Goal: Obtain resource: Download file/media

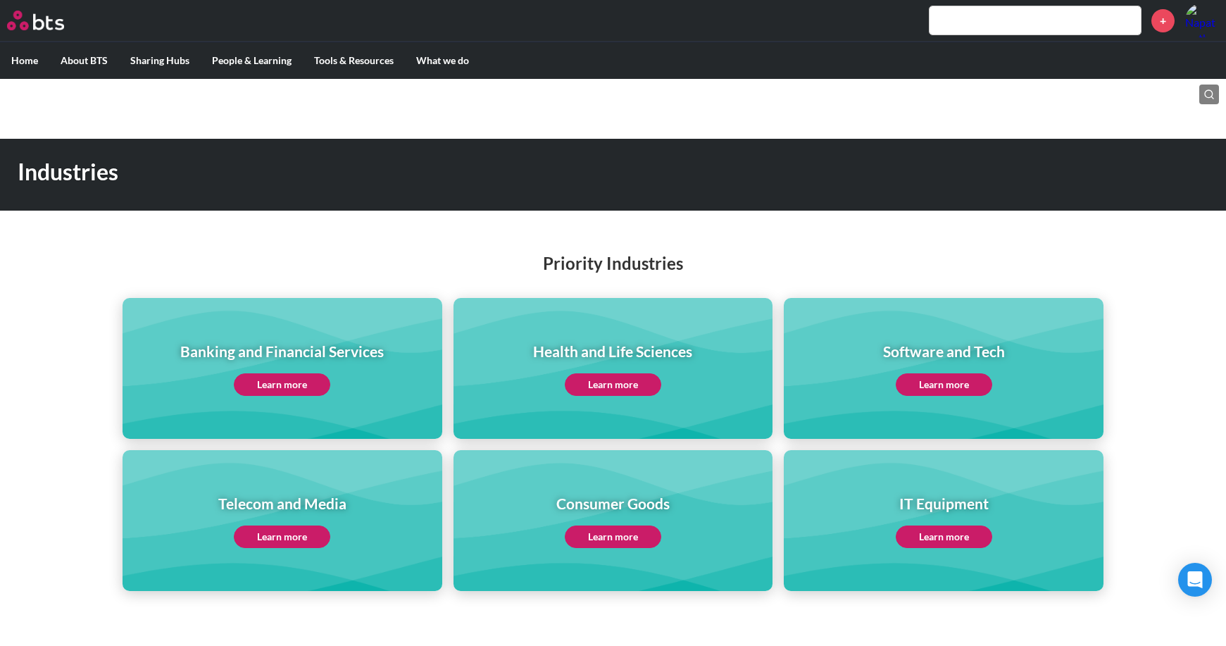
click at [39, 56] on label "Home" at bounding box center [24, 60] width 49 height 37
click at [0, 0] on input "Home" at bounding box center [0, 0] width 0 height 0
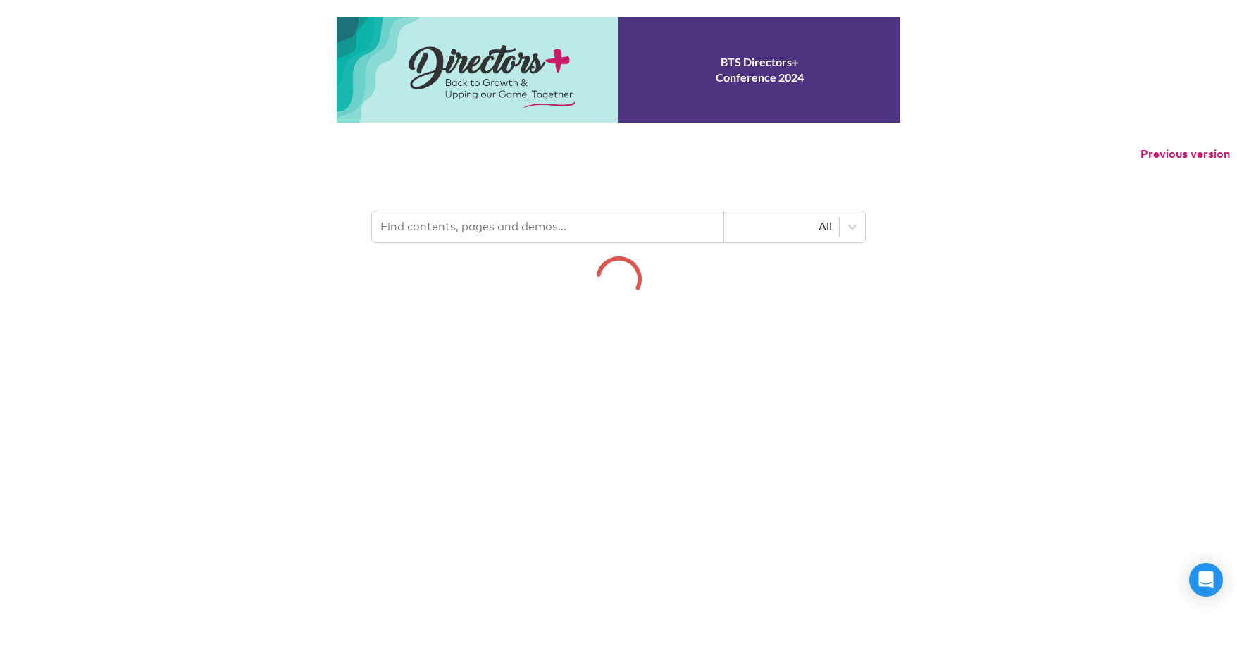
click at [481, 229] on div "BTS Directors+ Conference 2024 Previous version All" at bounding box center [618, 159] width 1237 height 285
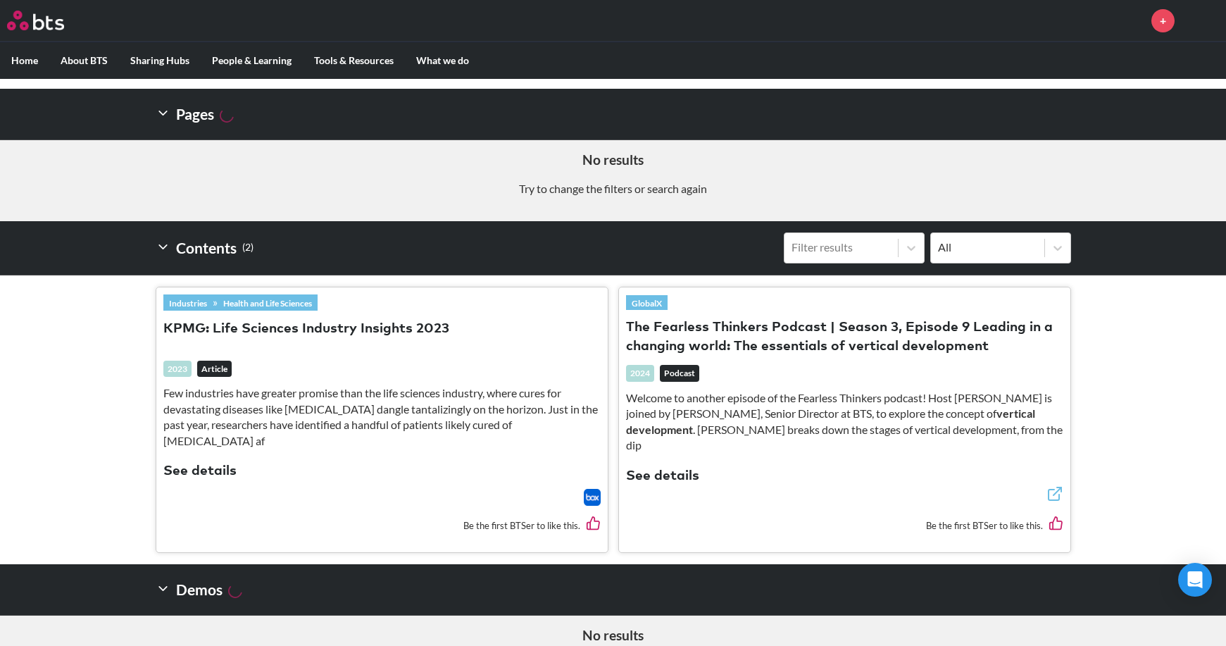
scroll to position [280, 0]
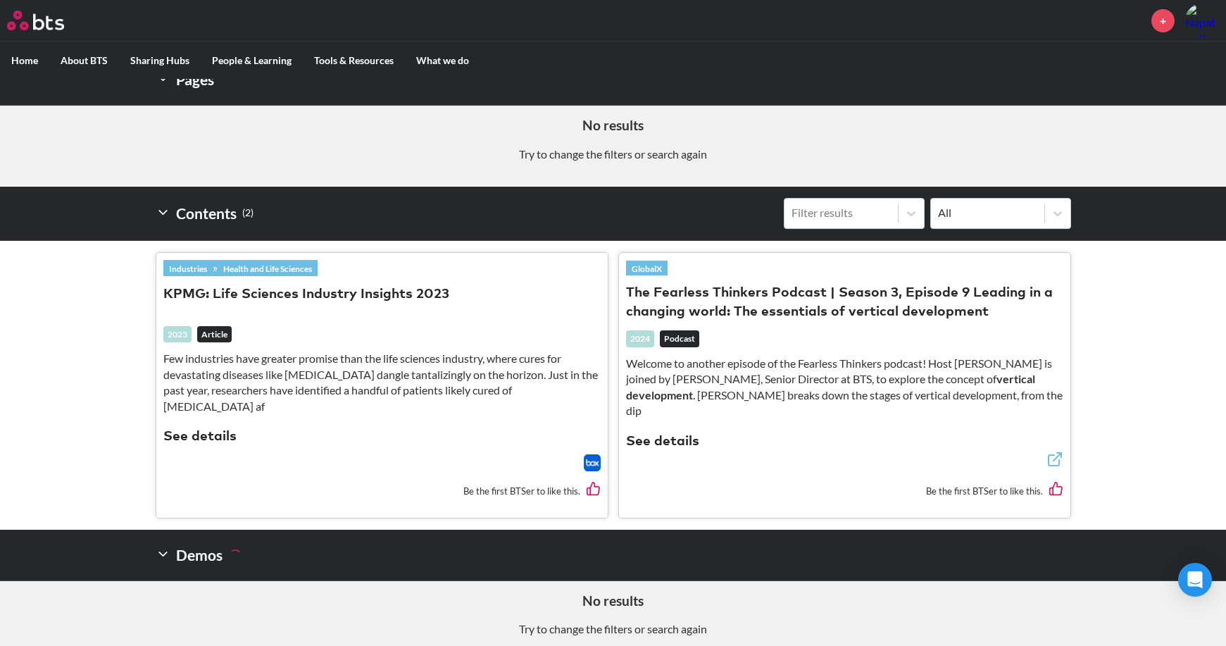
type input "Asta"
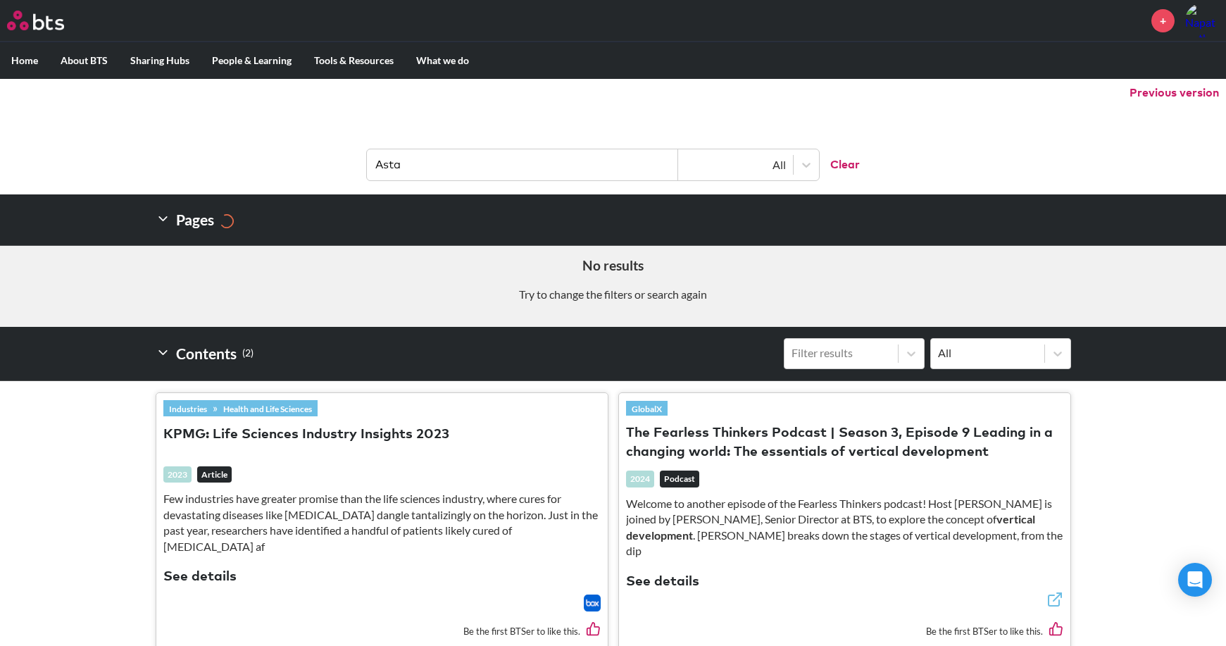
scroll to position [0, 0]
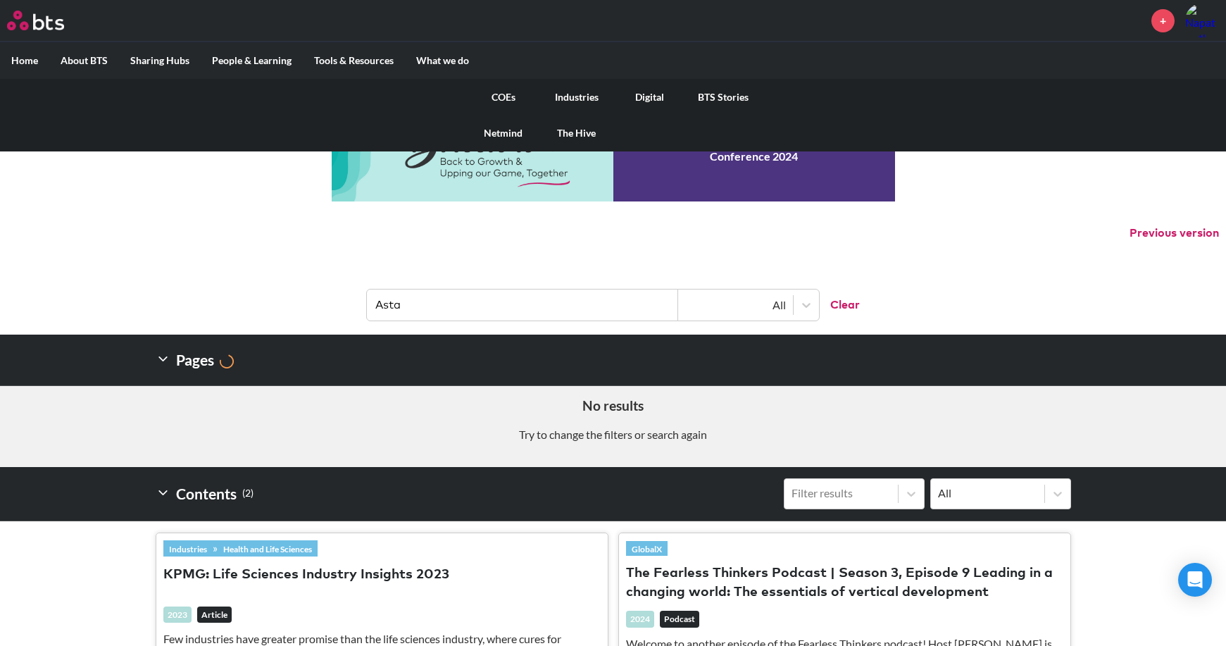
click at [554, 92] on link "Industries" at bounding box center [576, 97] width 73 height 37
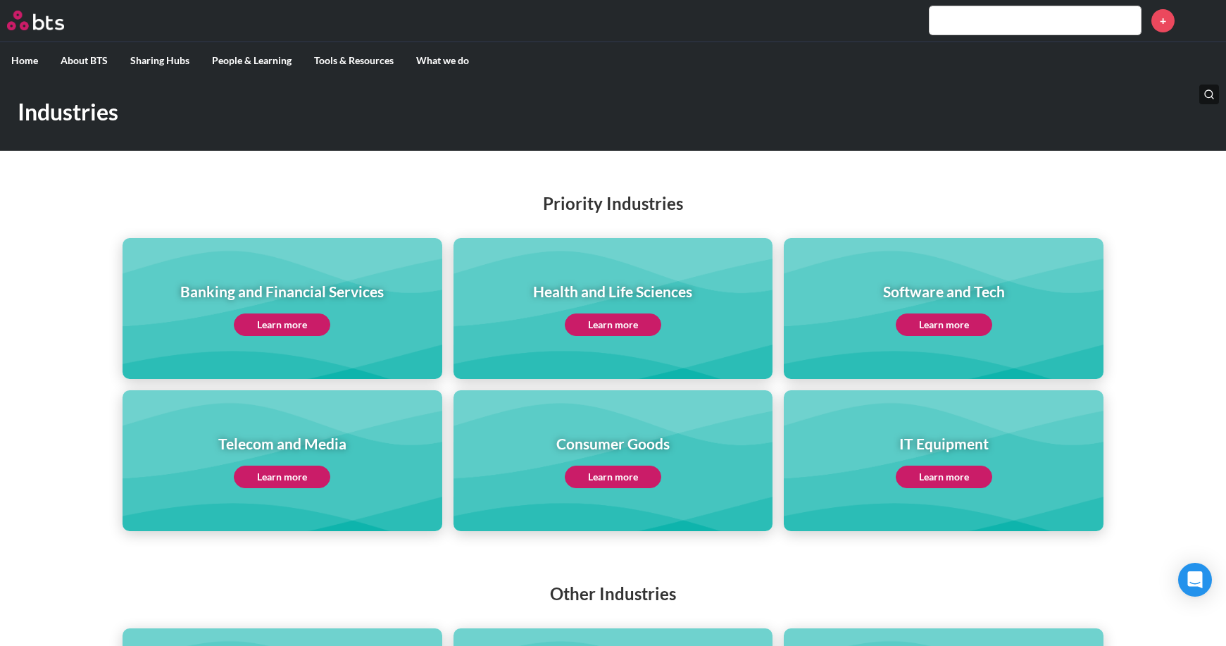
scroll to position [141, 0]
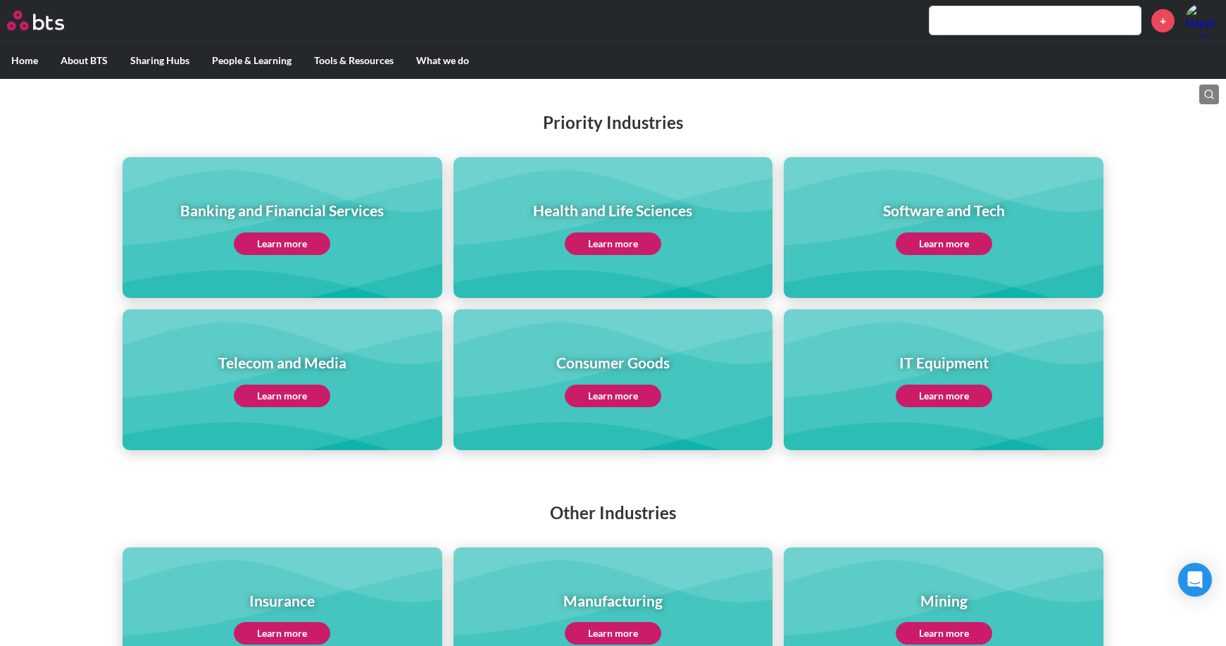
click at [608, 234] on link "Learn more" at bounding box center [613, 243] width 96 height 23
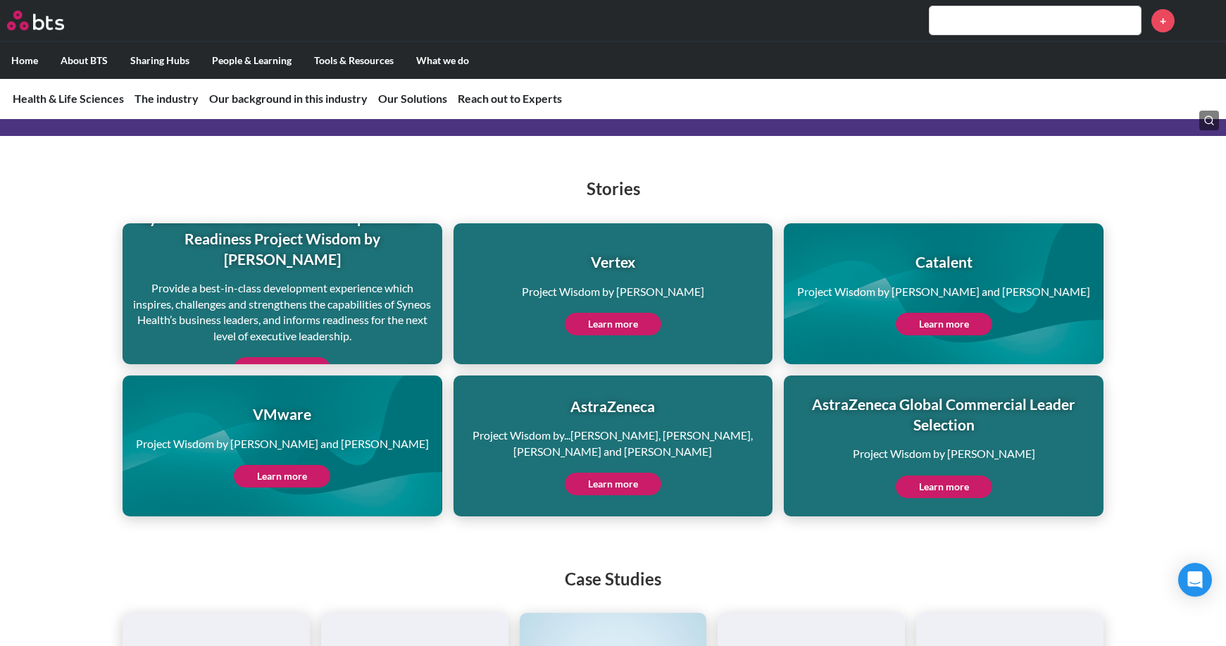
scroll to position [3732, 0]
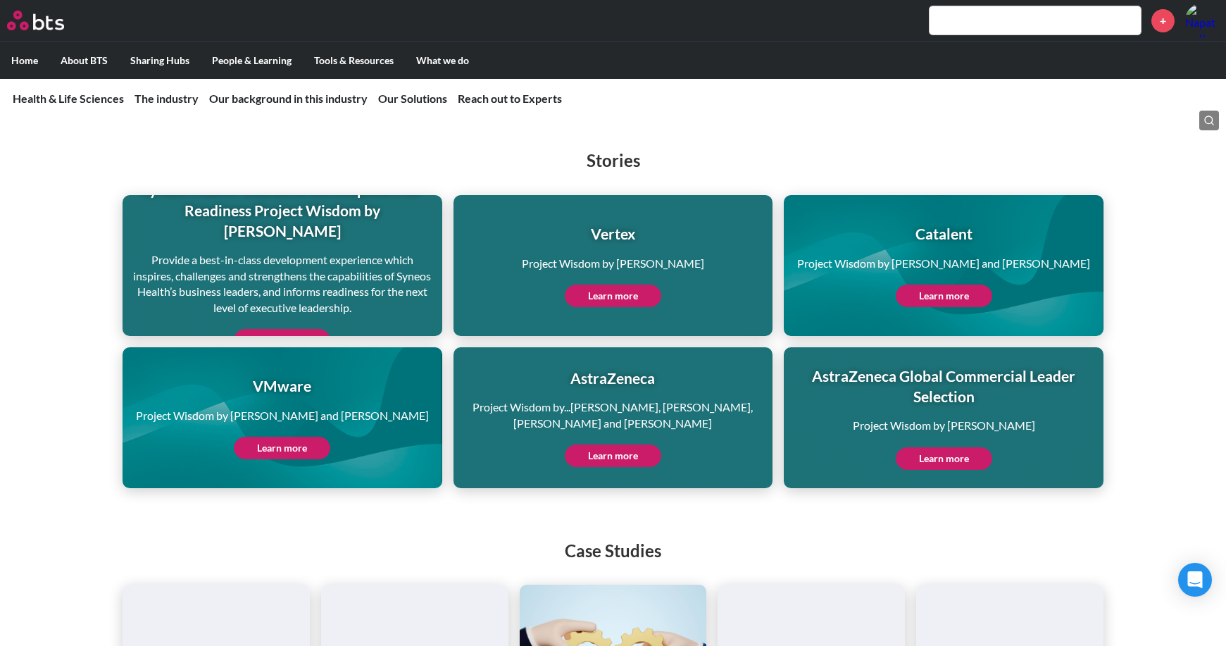
click at [604, 444] on link "Learn more" at bounding box center [613, 455] width 96 height 23
click at [915, 447] on link "Learn more" at bounding box center [944, 458] width 96 height 23
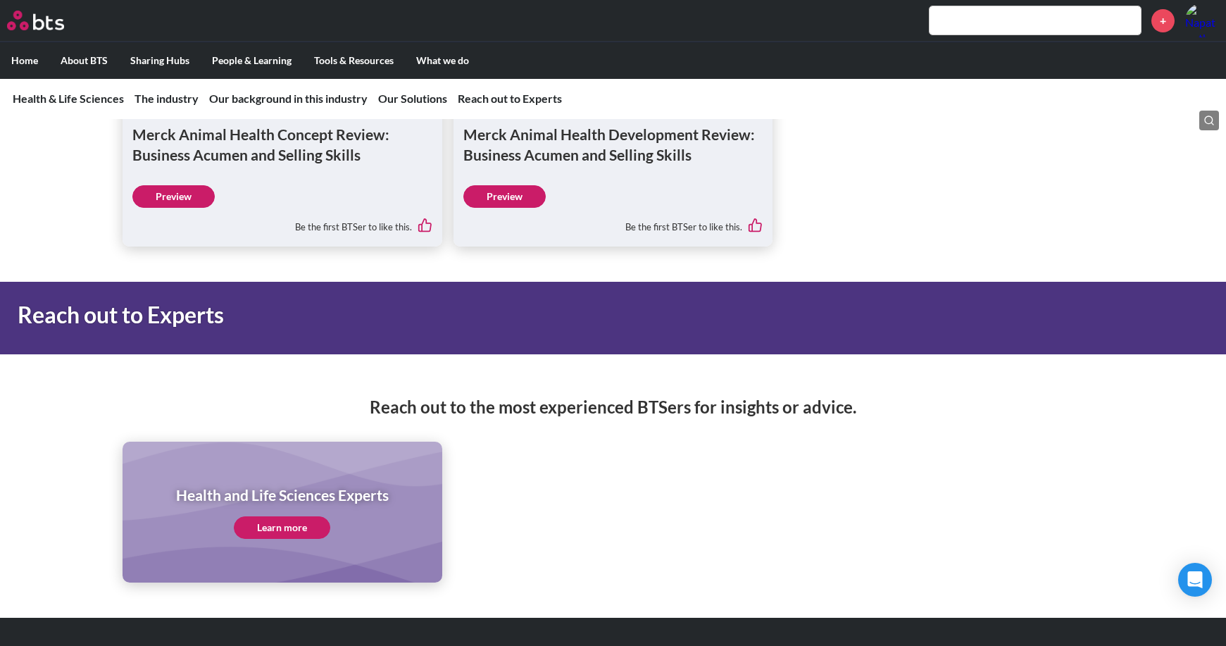
scroll to position [10395, 0]
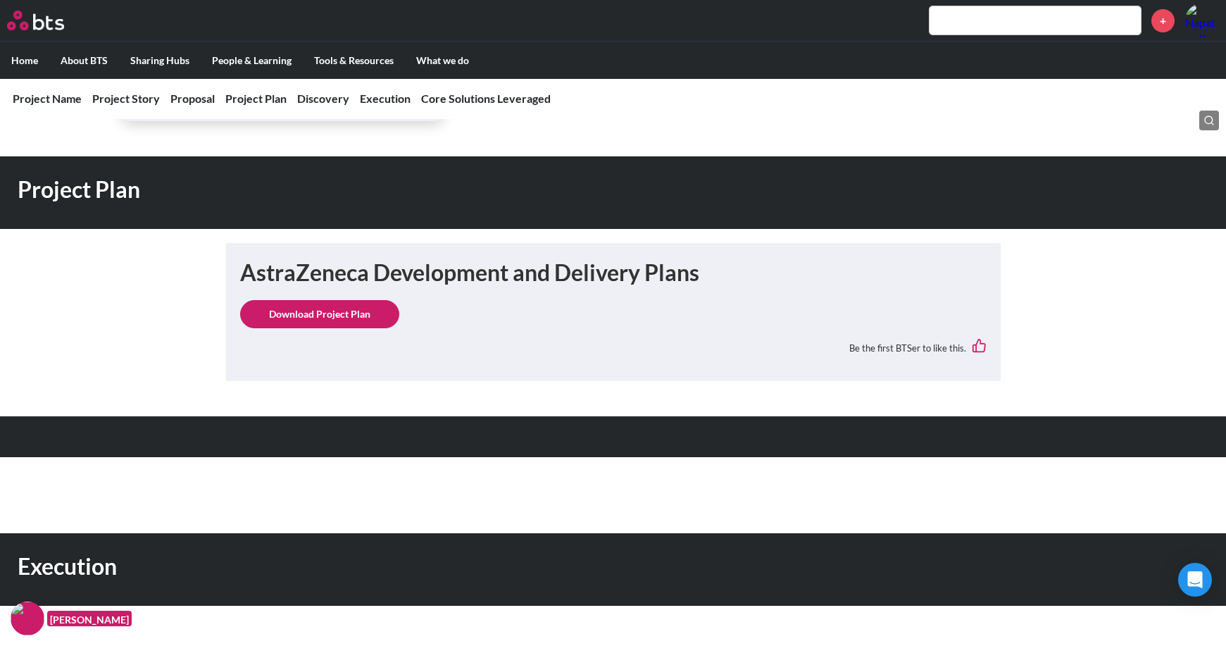
scroll to position [1127, 0]
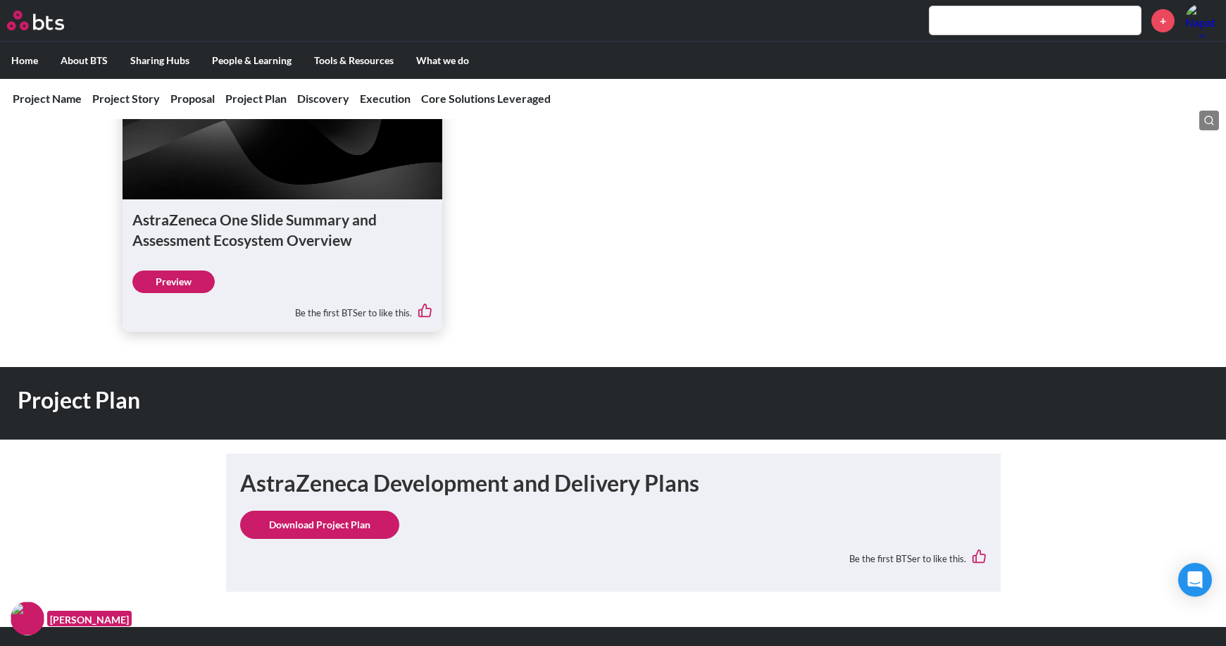
click at [340, 539] on link "Download Project Plan" at bounding box center [319, 525] width 159 height 28
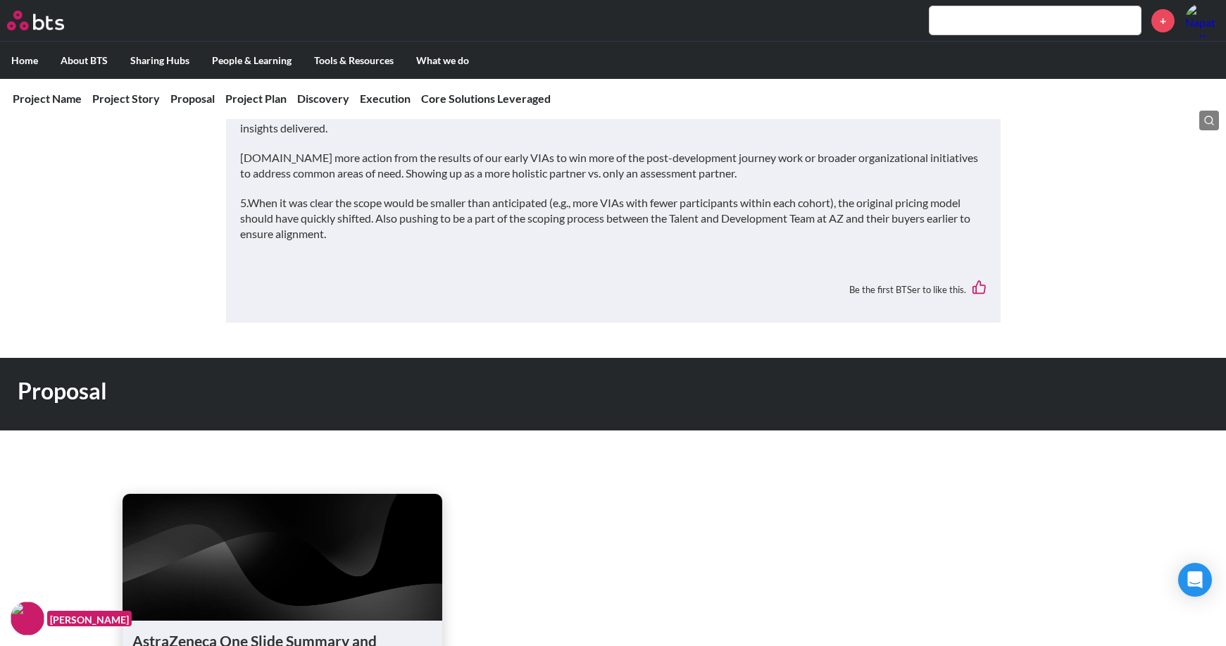
scroll to position [947, 0]
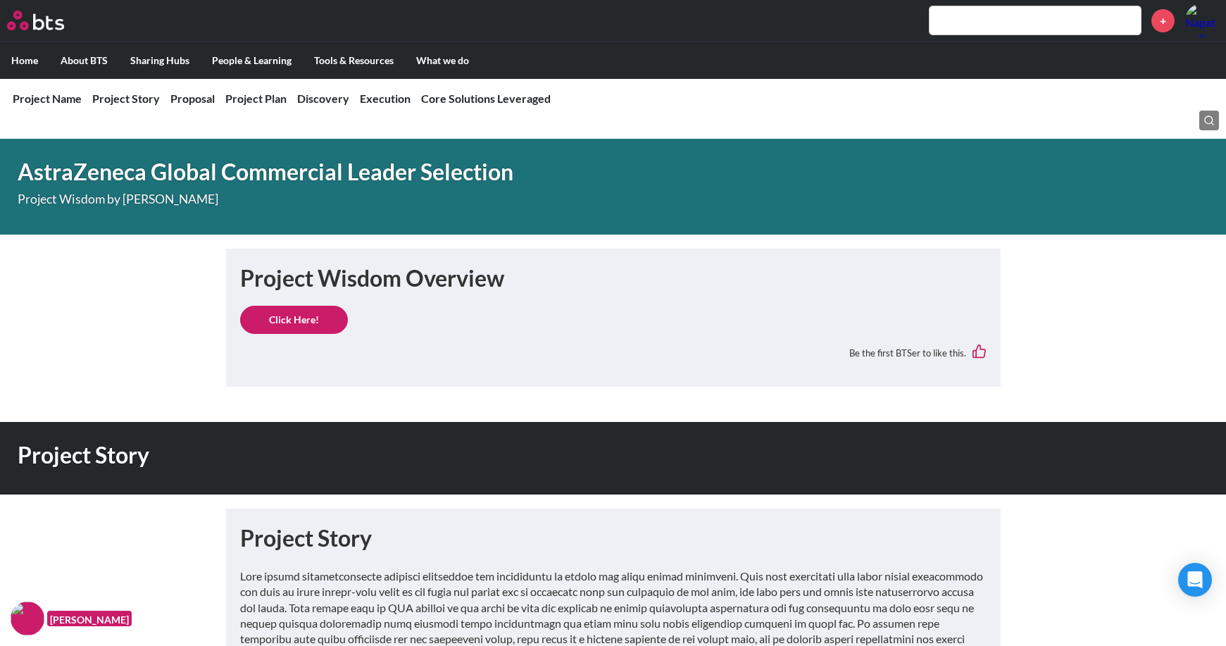
click at [287, 308] on link "Click Here!" at bounding box center [294, 320] width 108 height 28
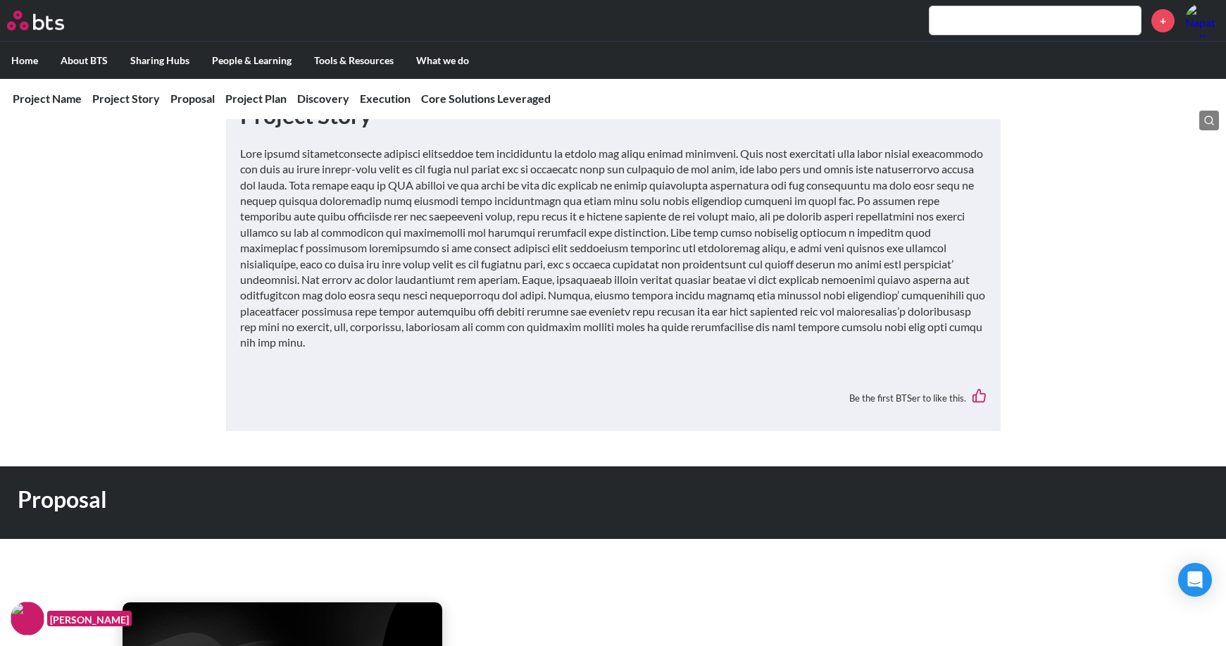
scroll to position [704, 0]
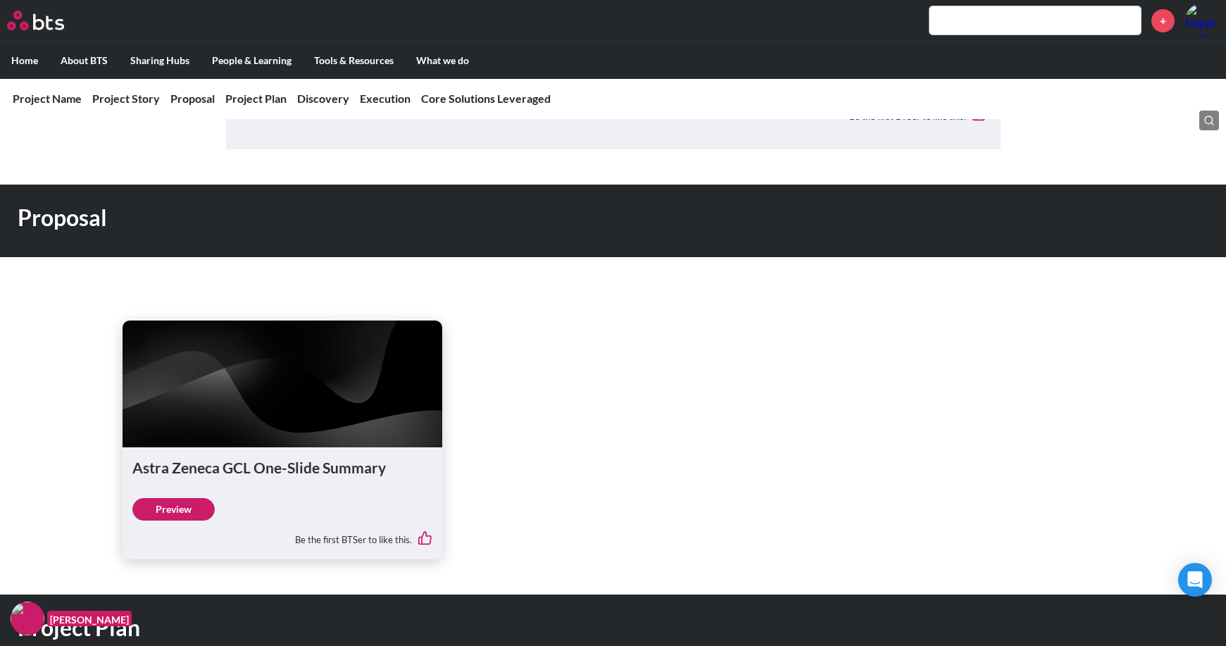
click at [178, 498] on link "Preview" at bounding box center [173, 509] width 82 height 23
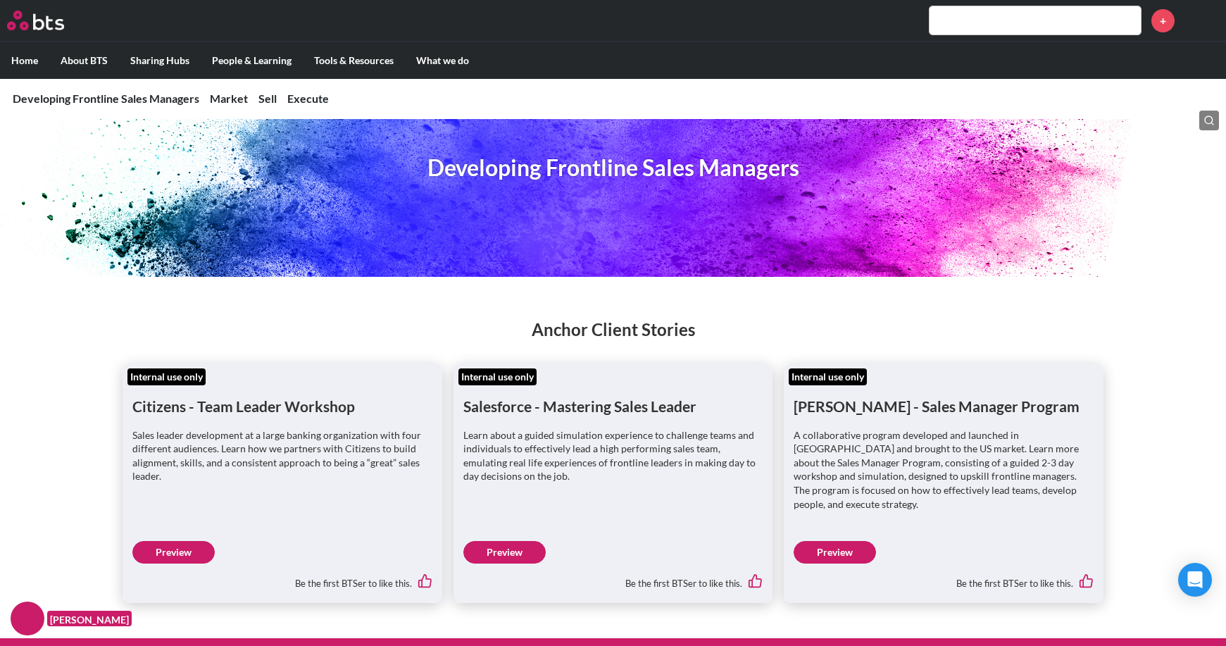
scroll to position [70, 0]
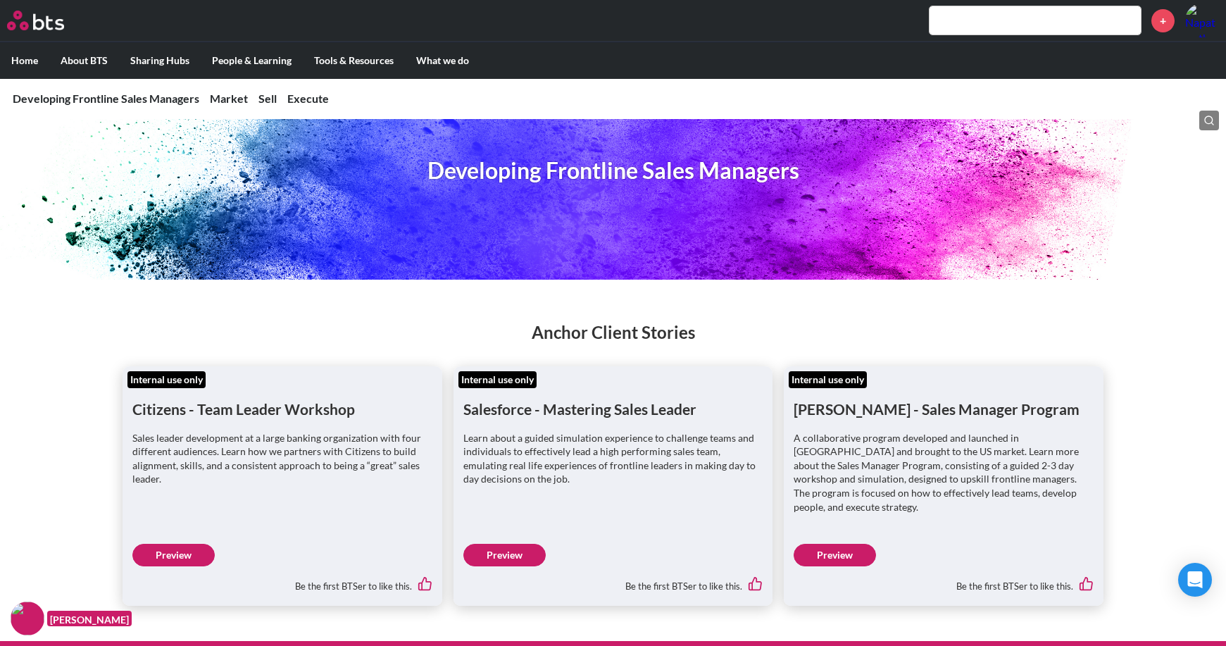
click at [814, 411] on h1 "[PERSON_NAME] - Sales Manager Program" at bounding box center [944, 397] width 300 height 43
copy h1 "[PERSON_NAME]"
click at [511, 544] on link "Preview" at bounding box center [504, 555] width 82 height 23
